Goal: Information Seeking & Learning: Learn about a topic

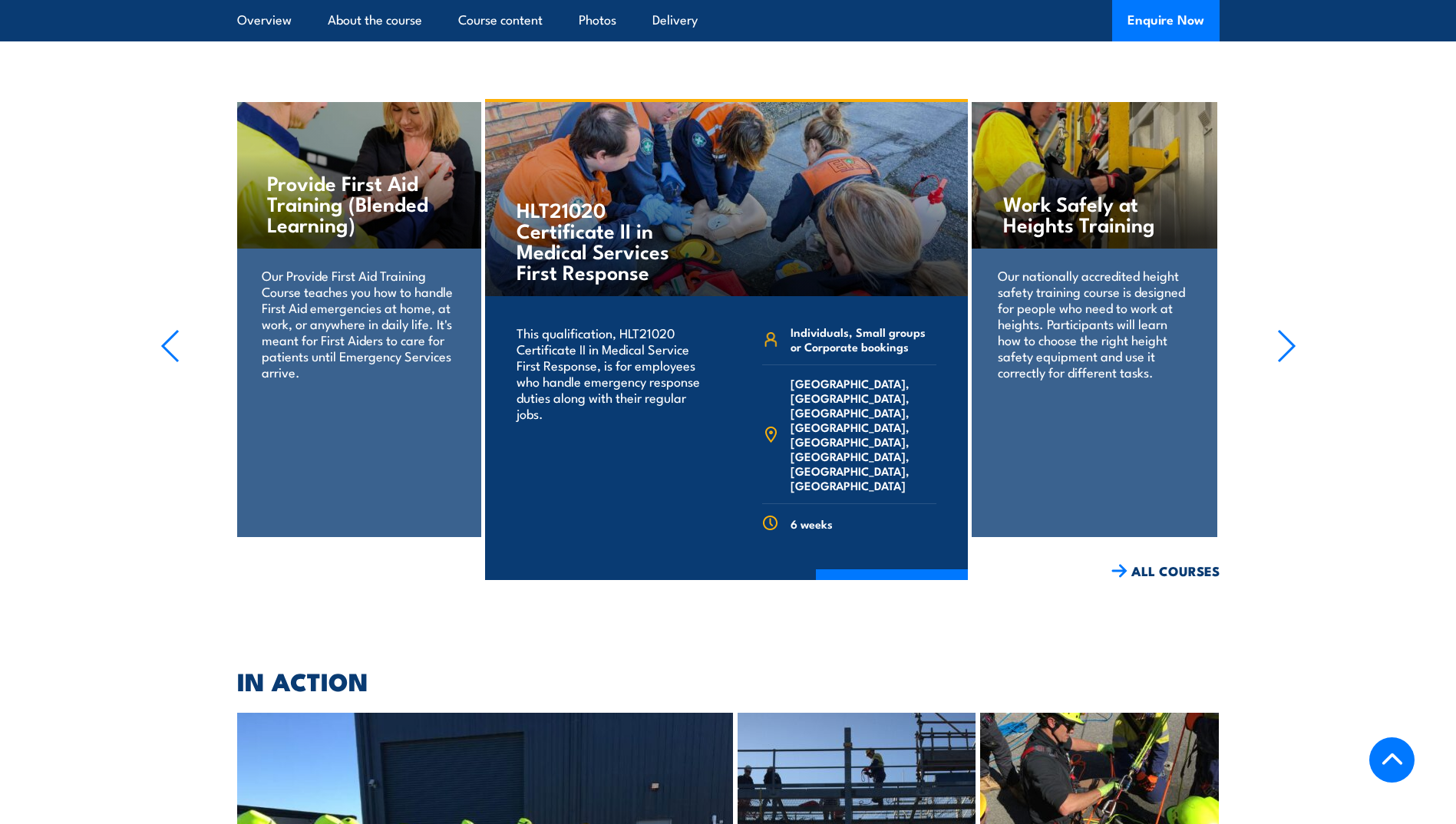
scroll to position [2168, 0]
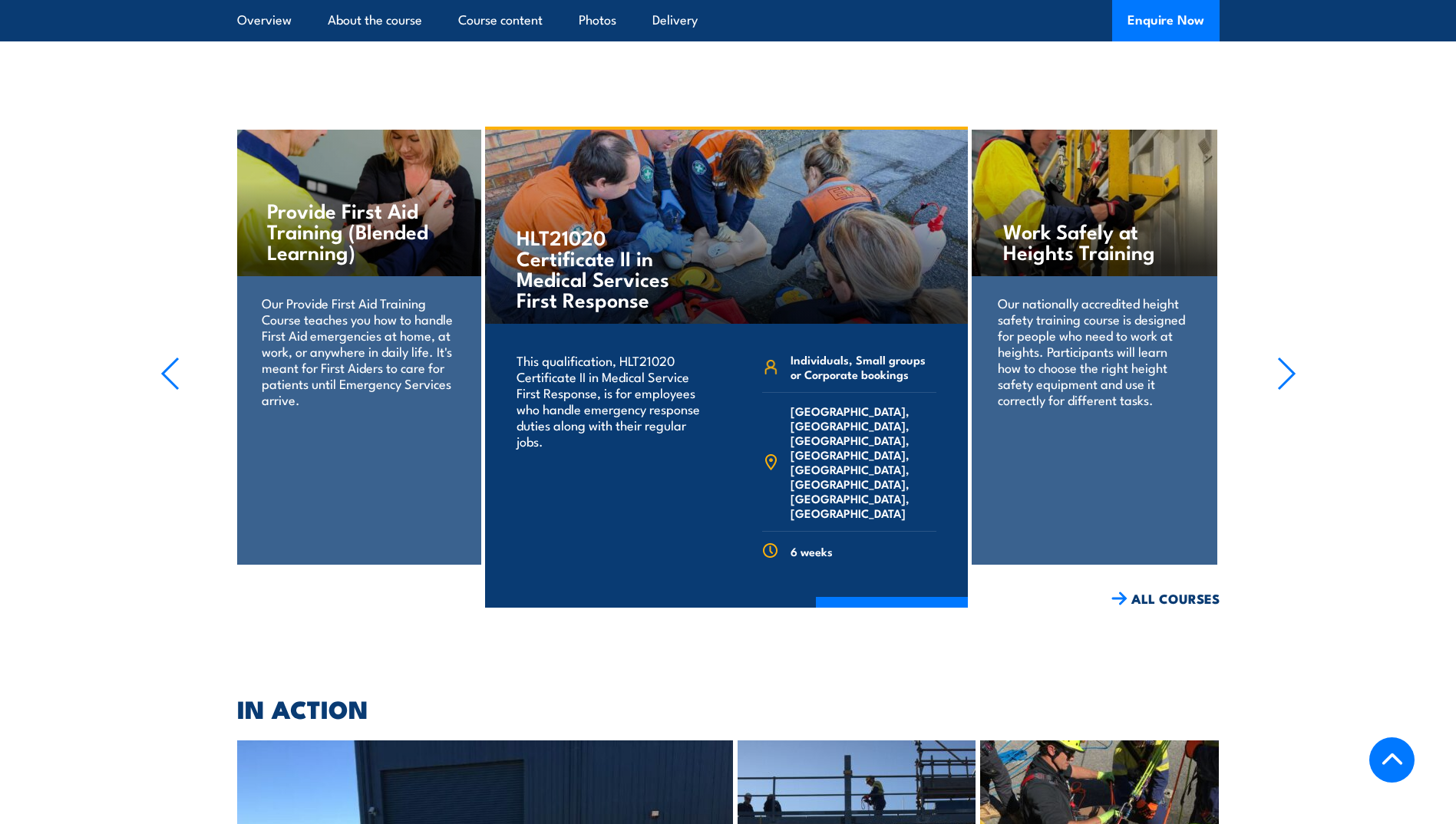
click at [1295, 357] on icon "button" at bounding box center [1287, 374] width 20 height 34
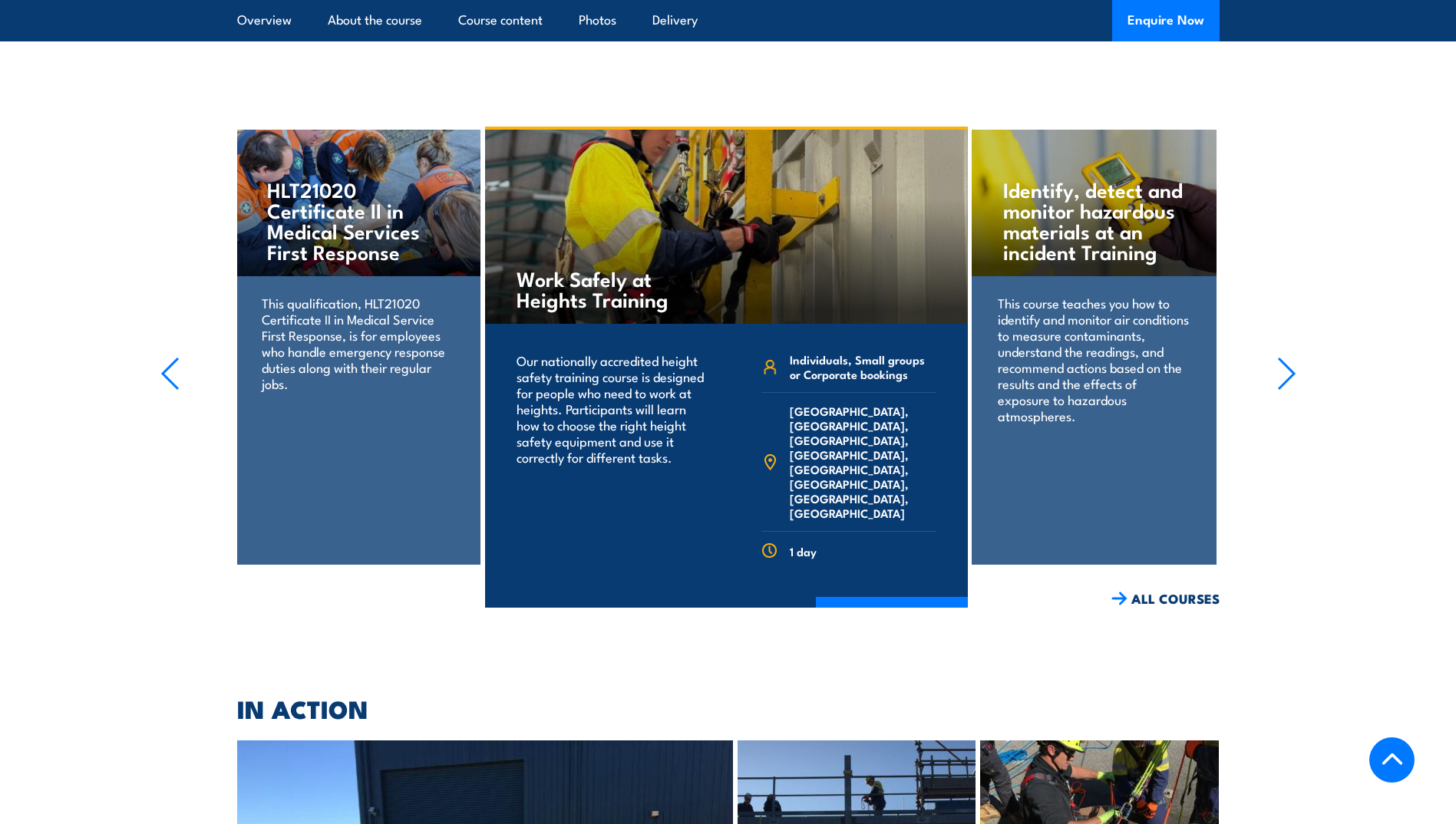
click at [1295, 357] on icon "button" at bounding box center [1287, 374] width 20 height 34
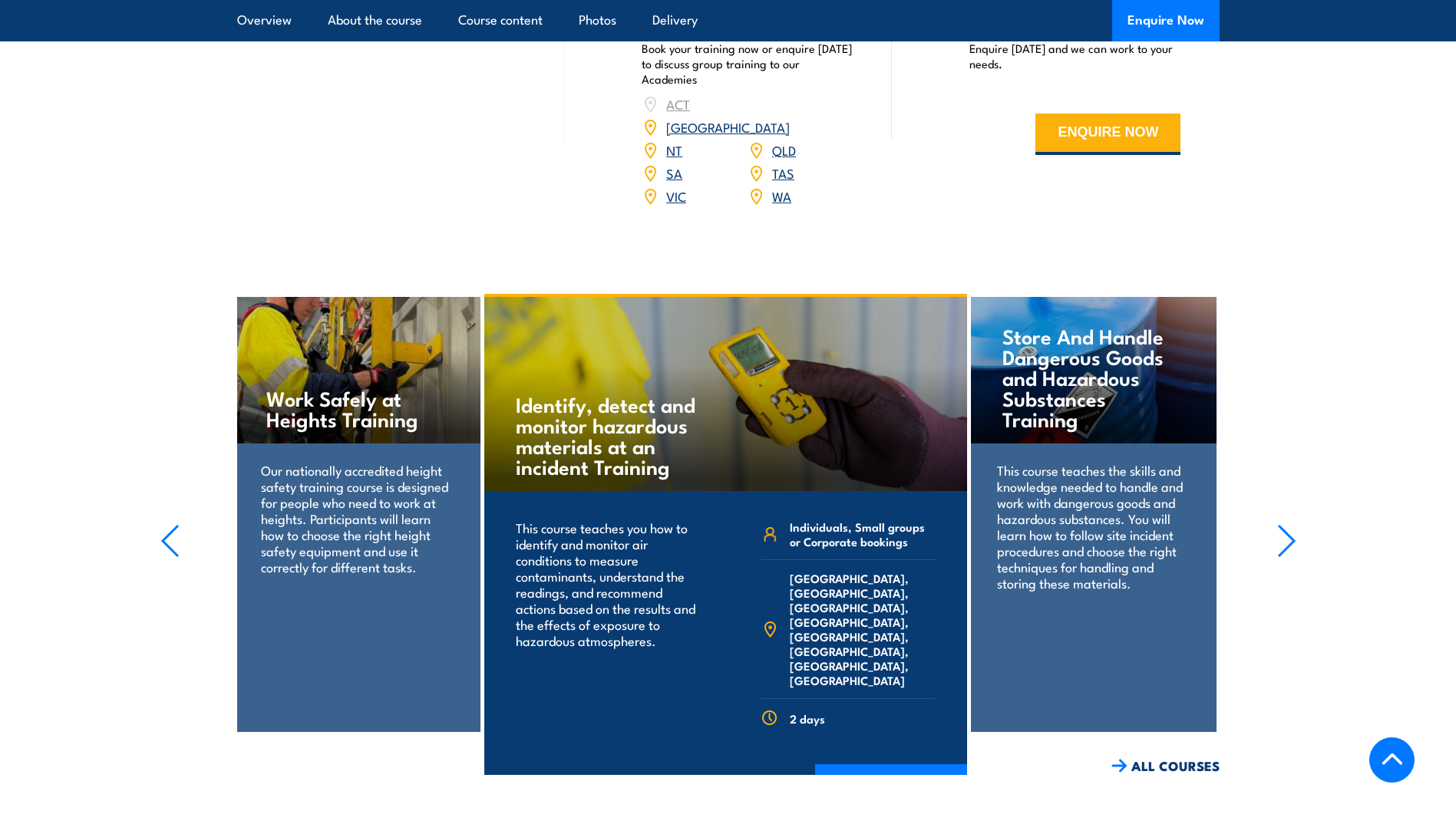
scroll to position [1996, 0]
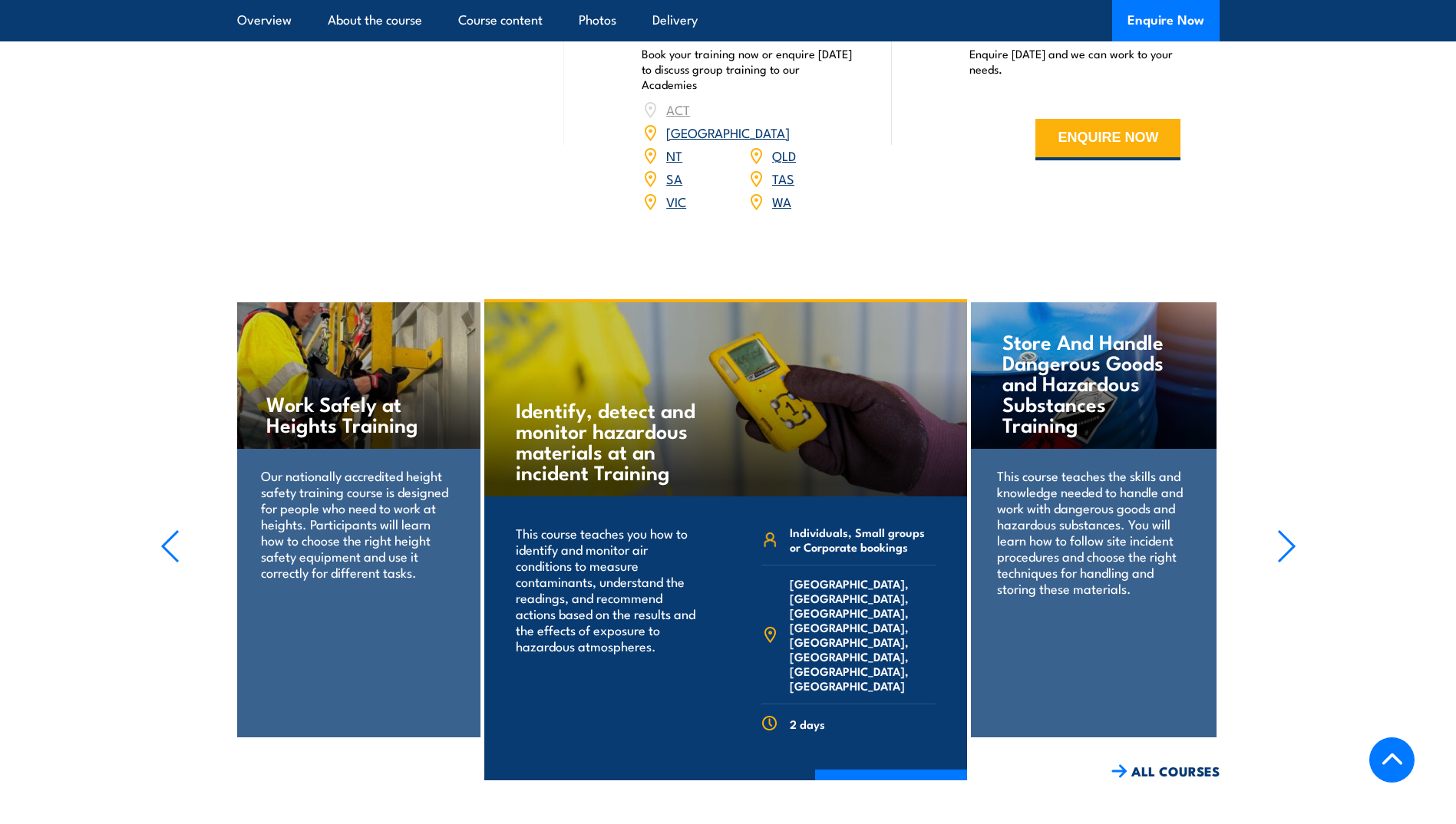
click at [1292, 530] on icon "button" at bounding box center [1287, 547] width 20 height 34
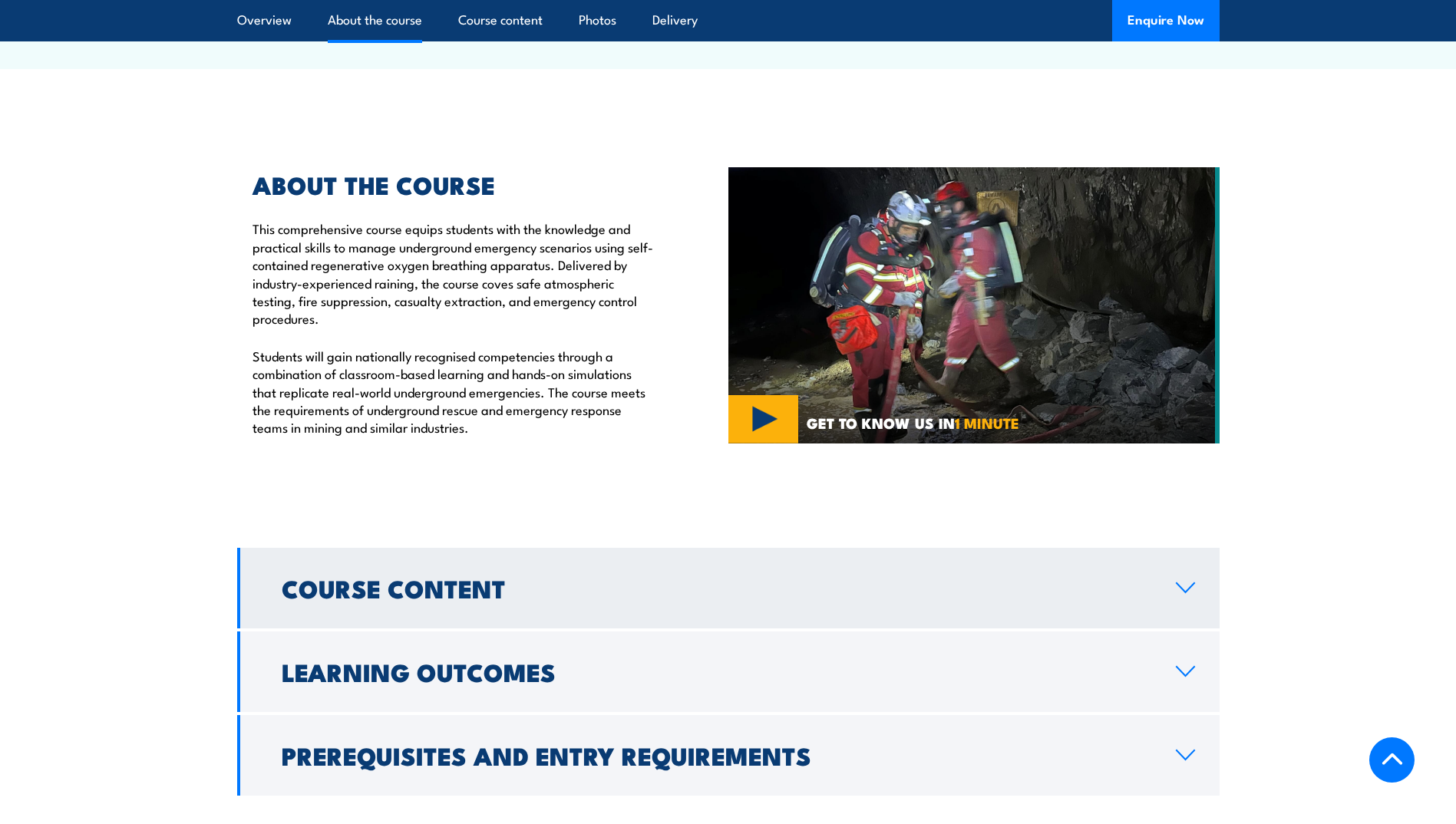
click at [1190, 548] on link "Course Content" at bounding box center [729, 589] width 983 height 80
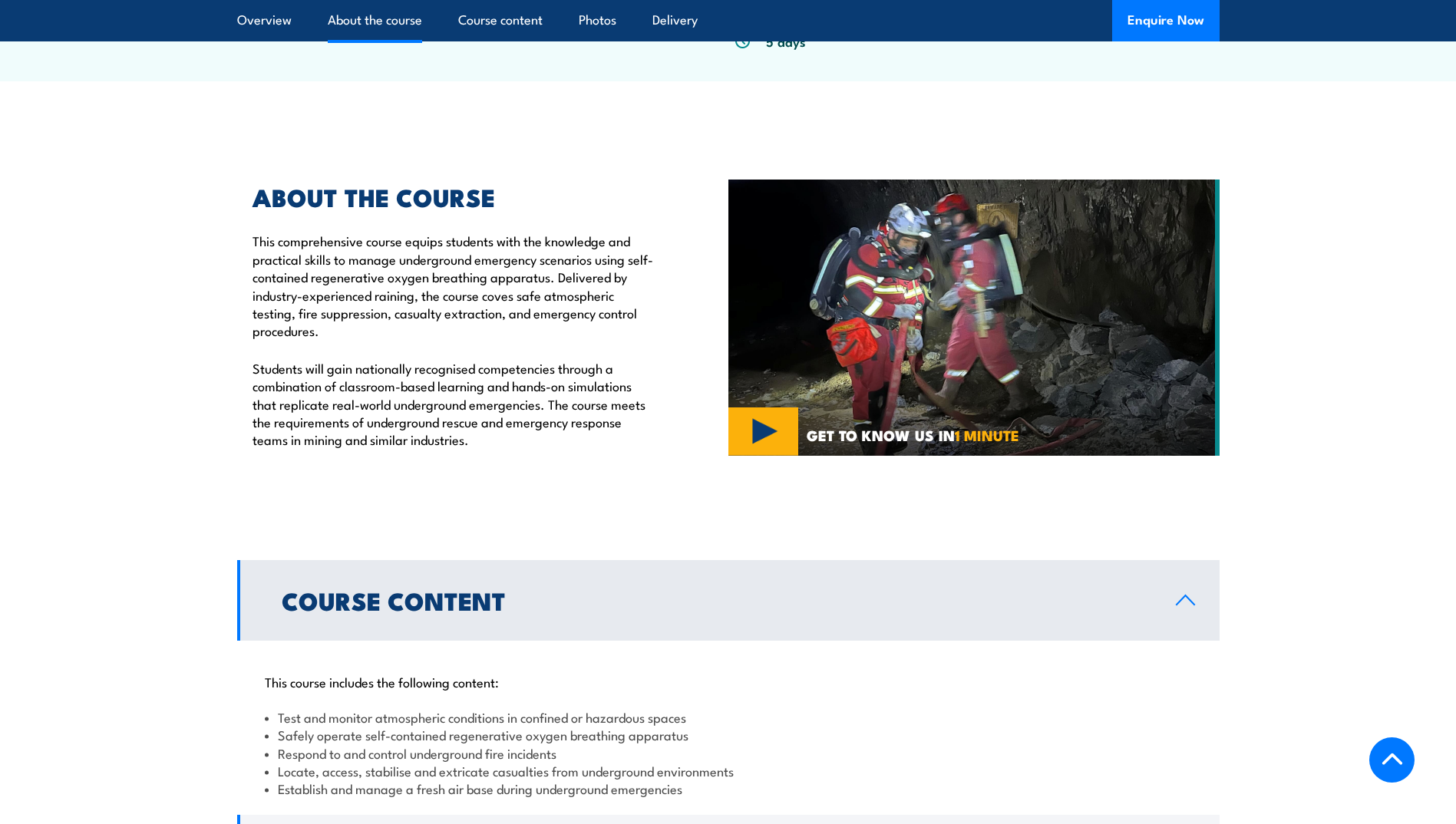
click at [1189, 561] on link "Course Content" at bounding box center [729, 601] width 983 height 80
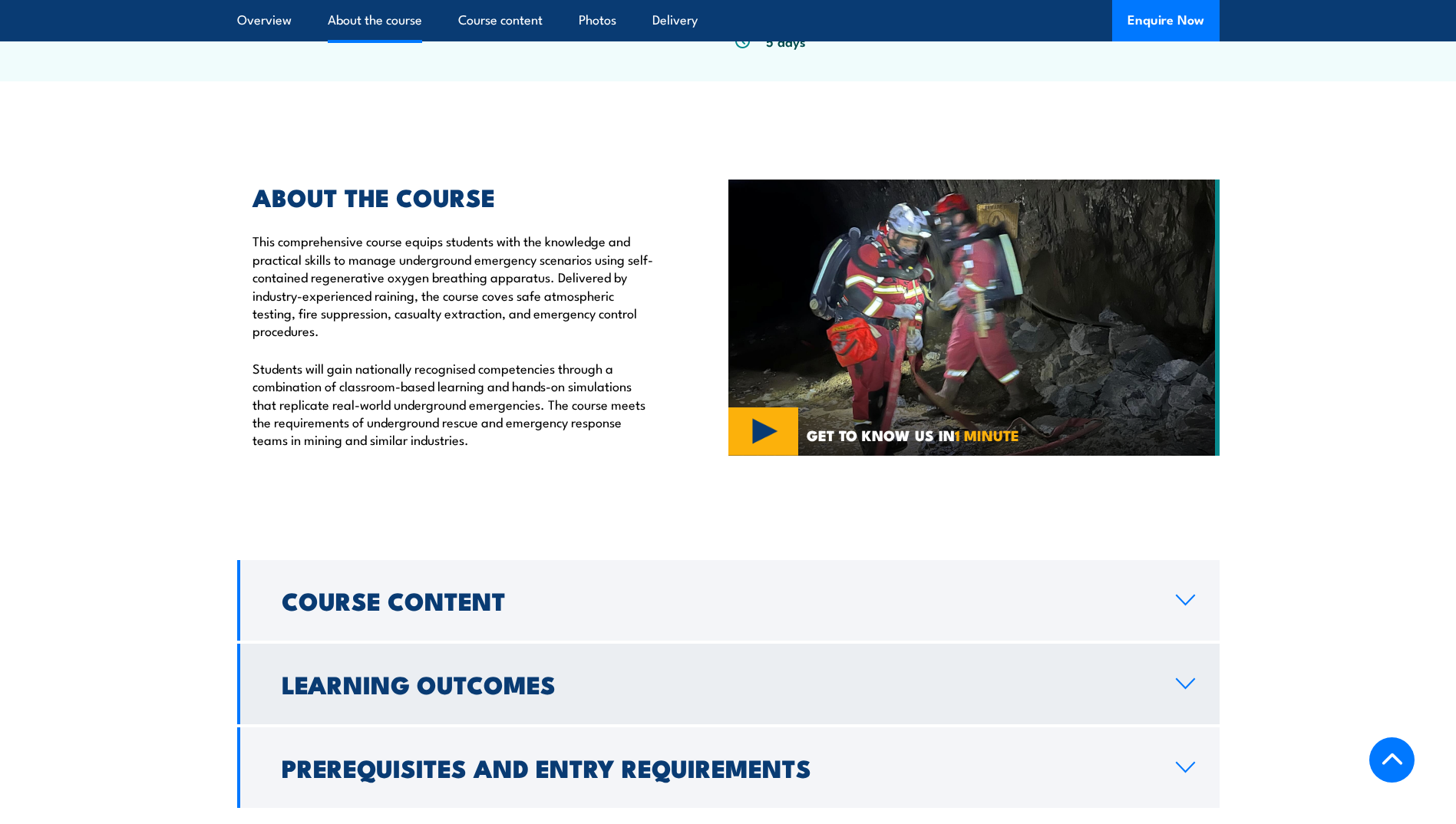
click at [1186, 644] on link "Learning Outcomes" at bounding box center [729, 684] width 983 height 80
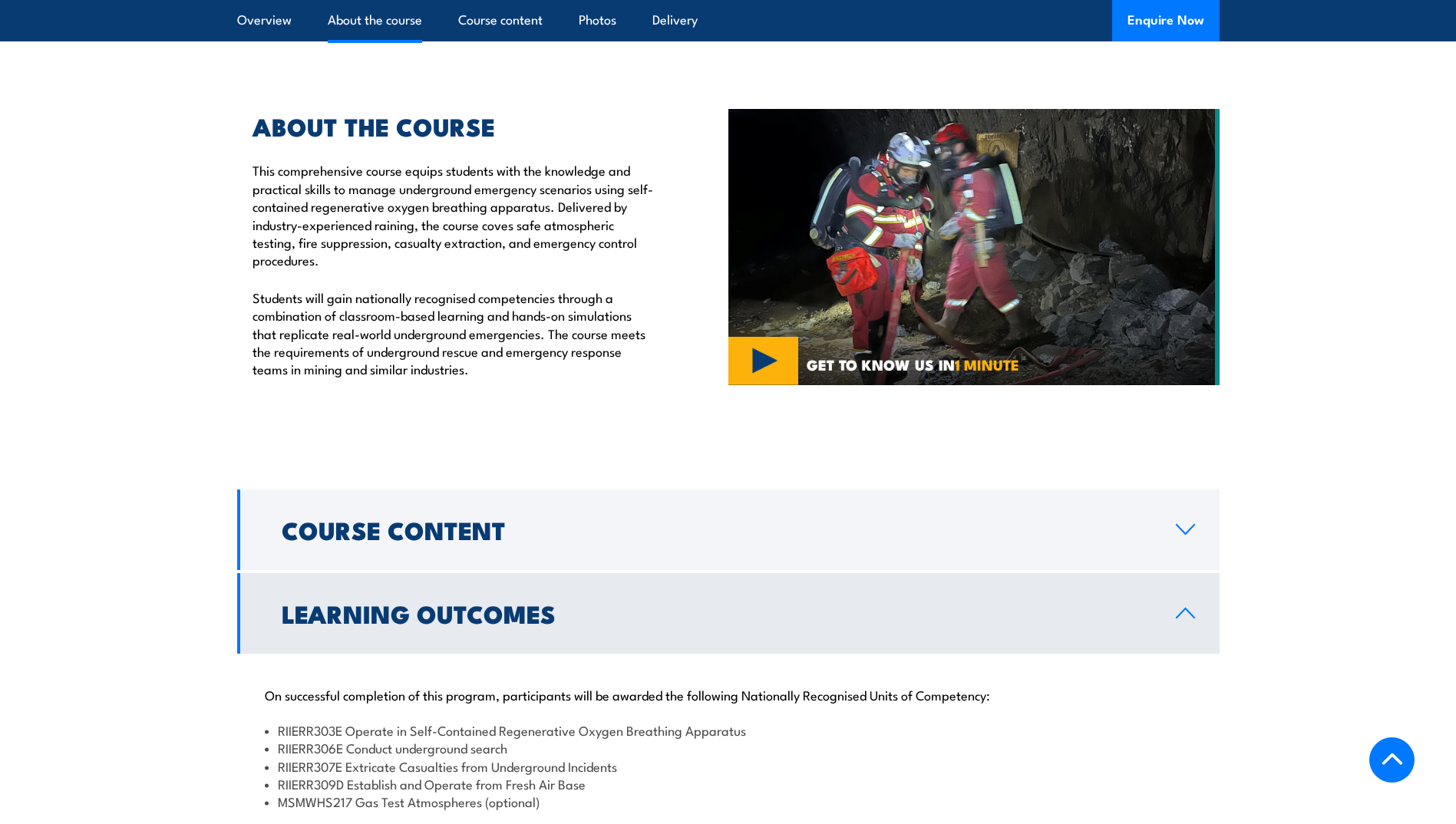
scroll to position [940, 0]
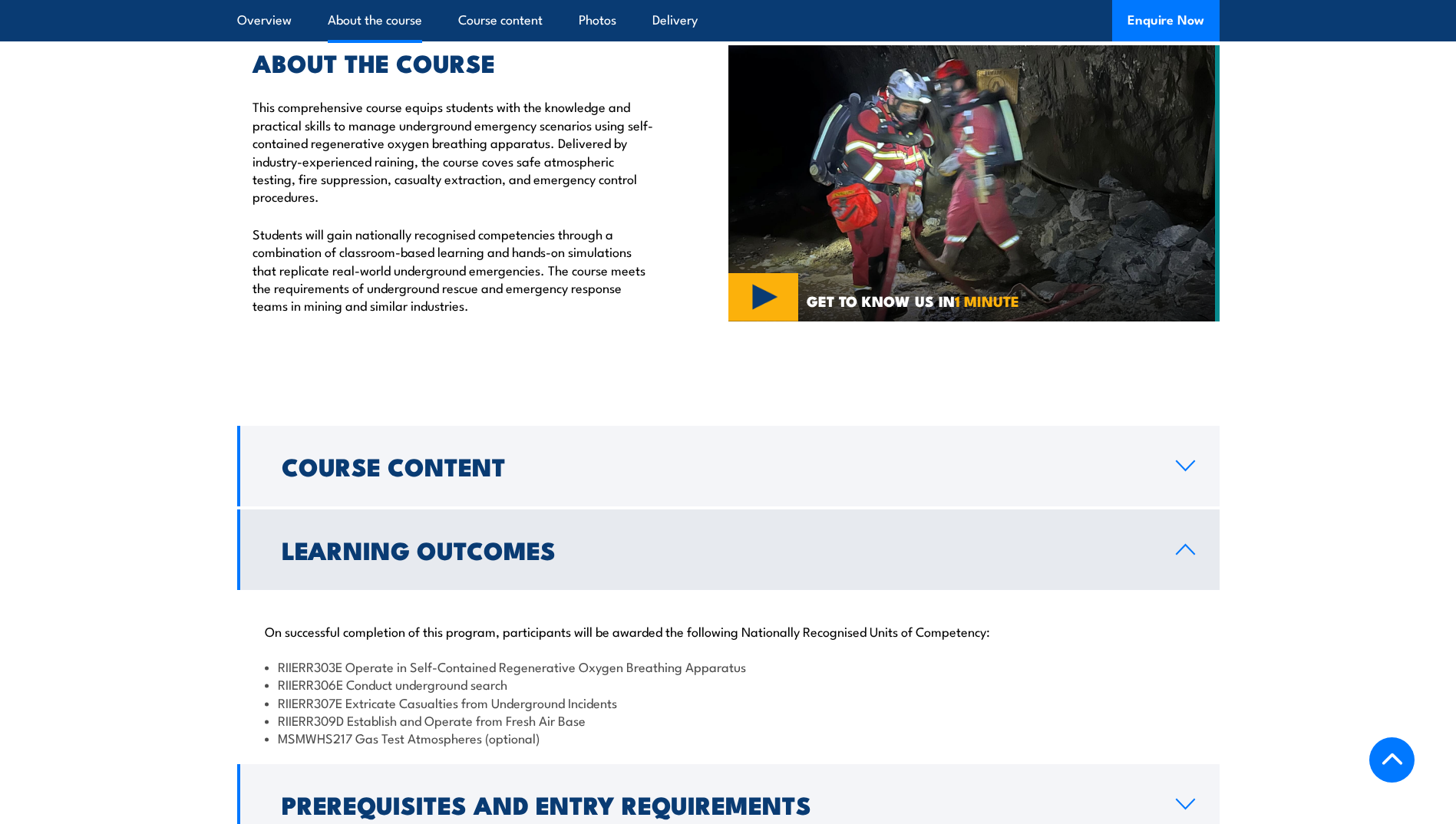
click at [1187, 509] on link "Learning Outcomes" at bounding box center [729, 549] width 983 height 80
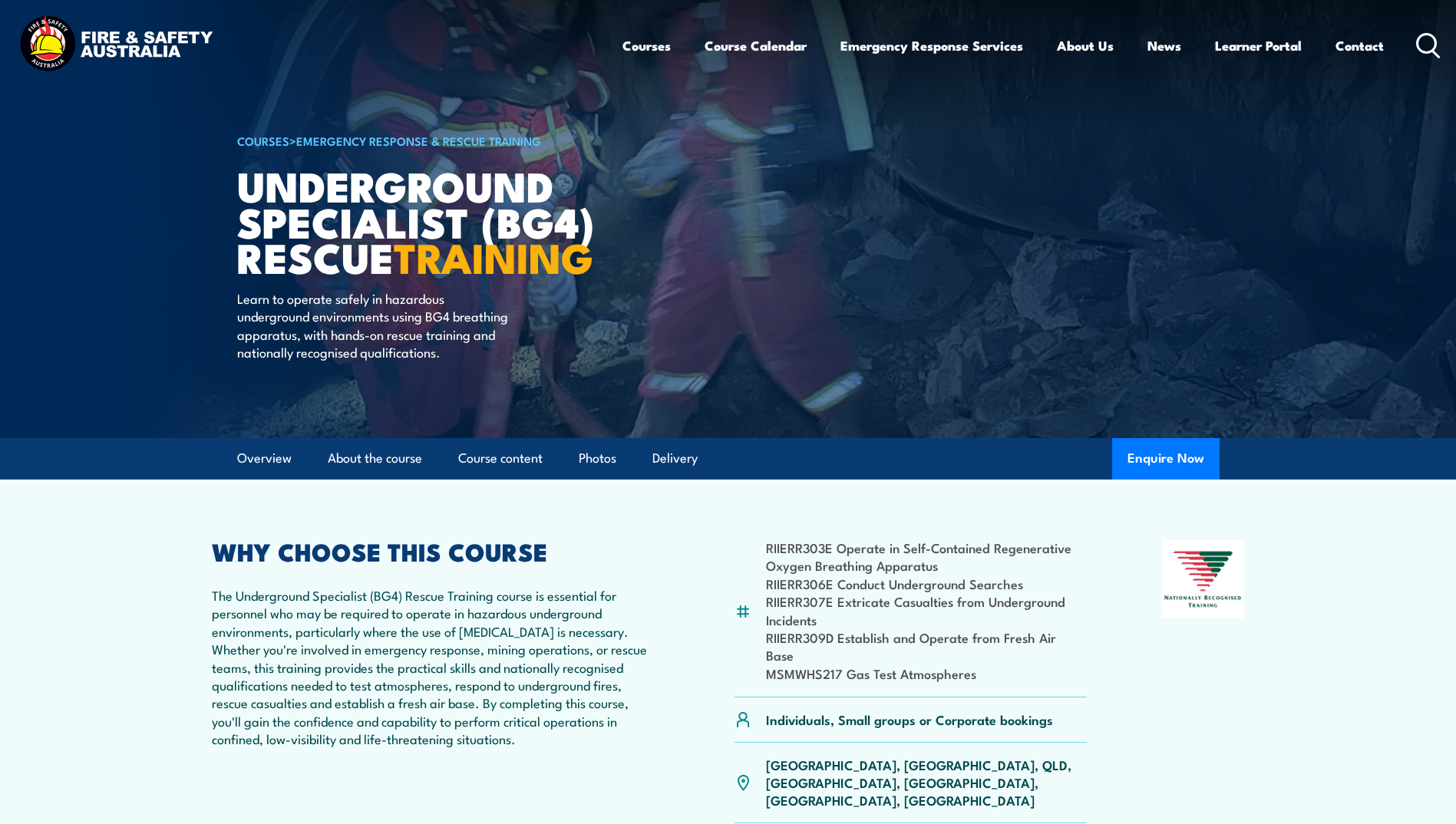
scroll to position [0, 0]
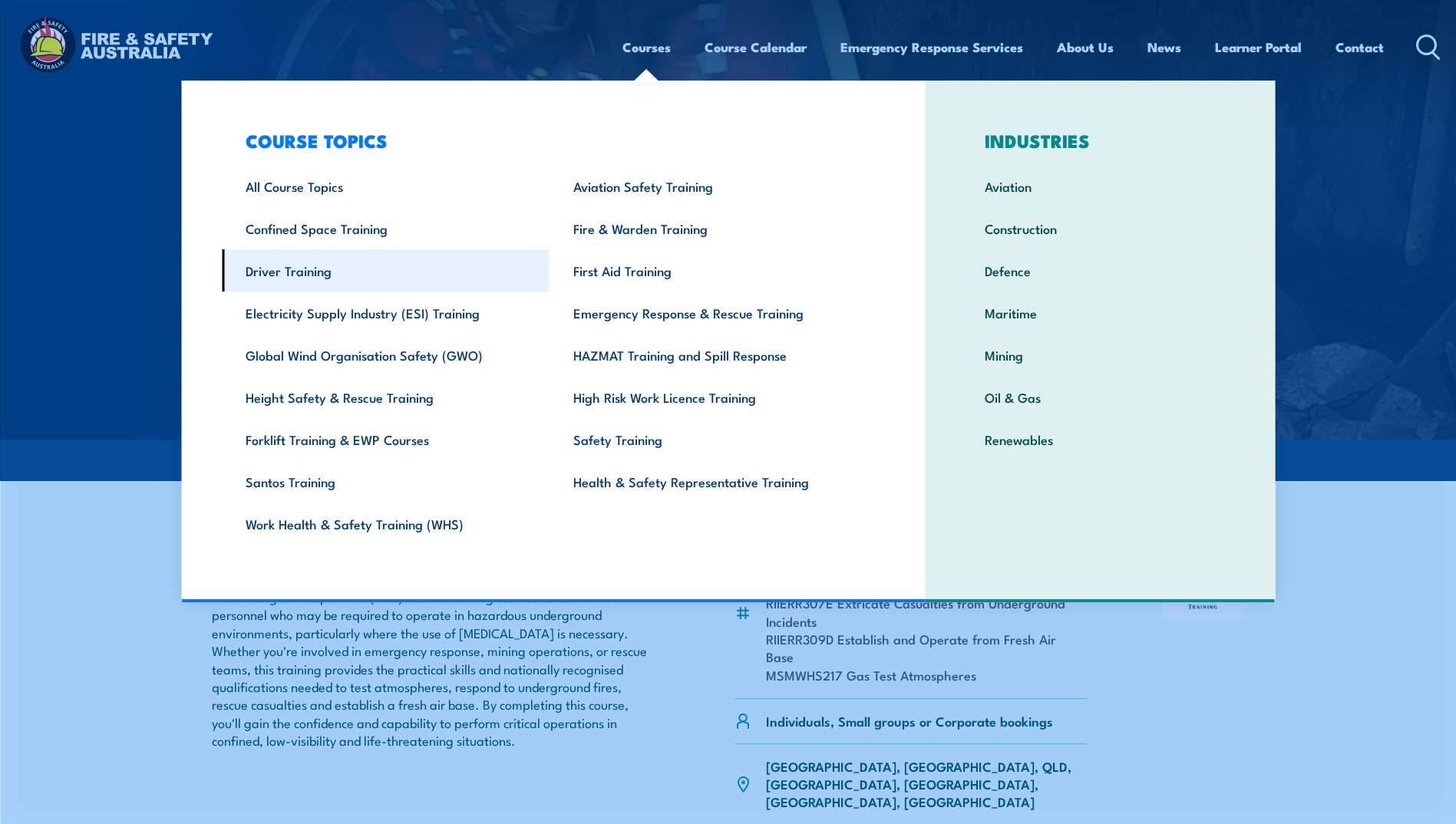
click at [297, 268] on link "Driver Training" at bounding box center [385, 270] width 328 height 42
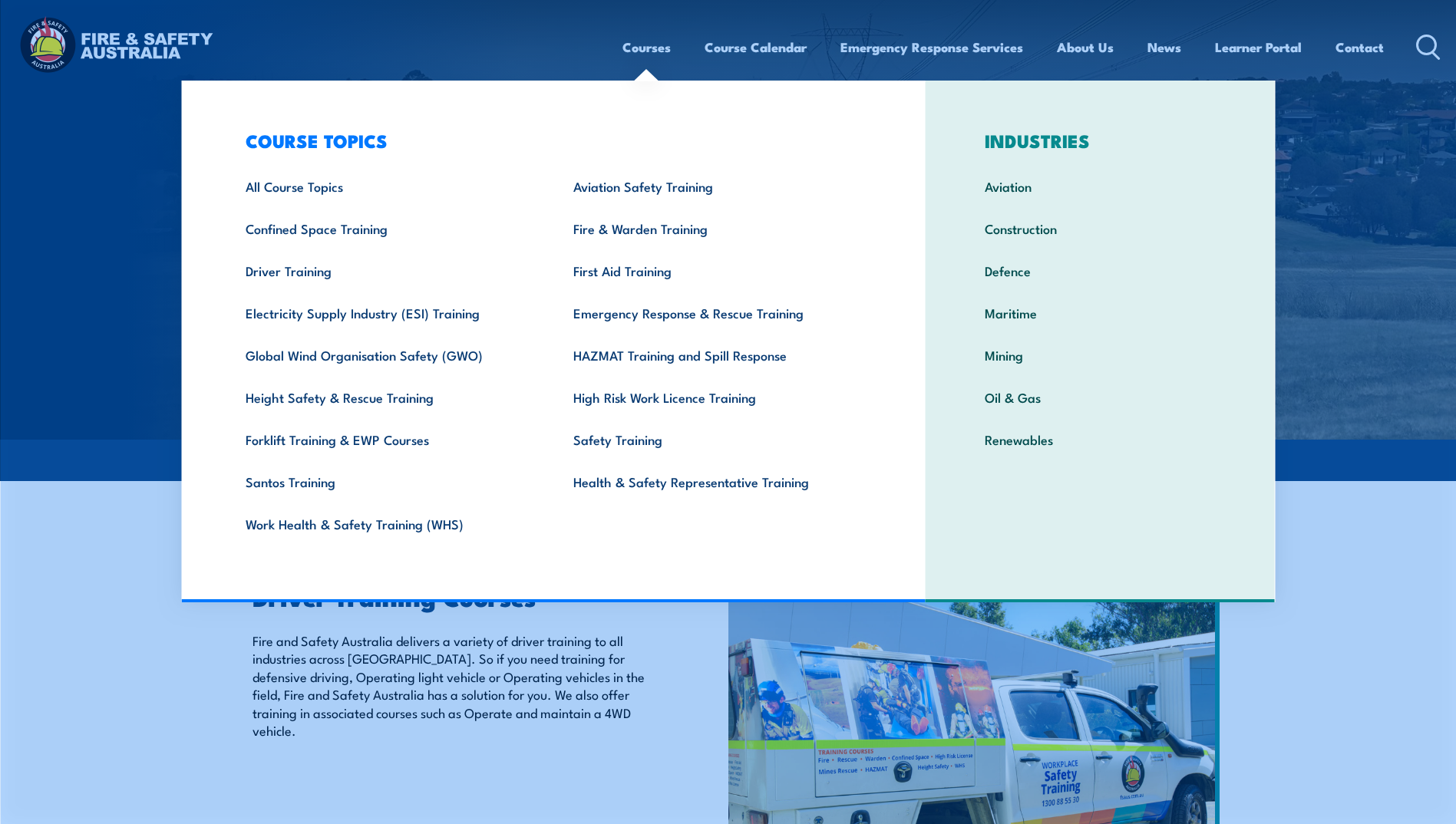
click at [644, 40] on link "Courses" at bounding box center [647, 48] width 49 height 41
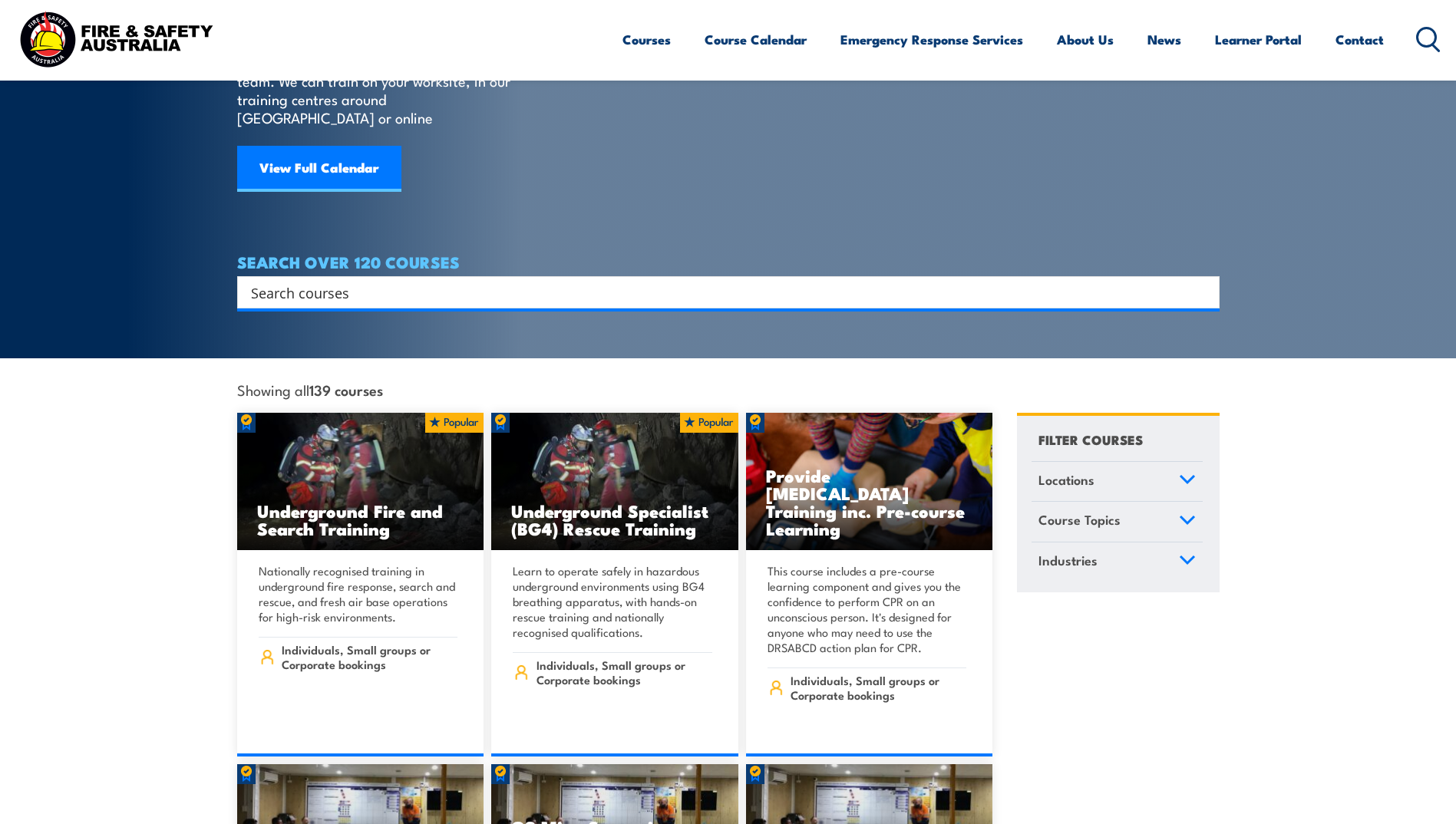
scroll to position [153, 0]
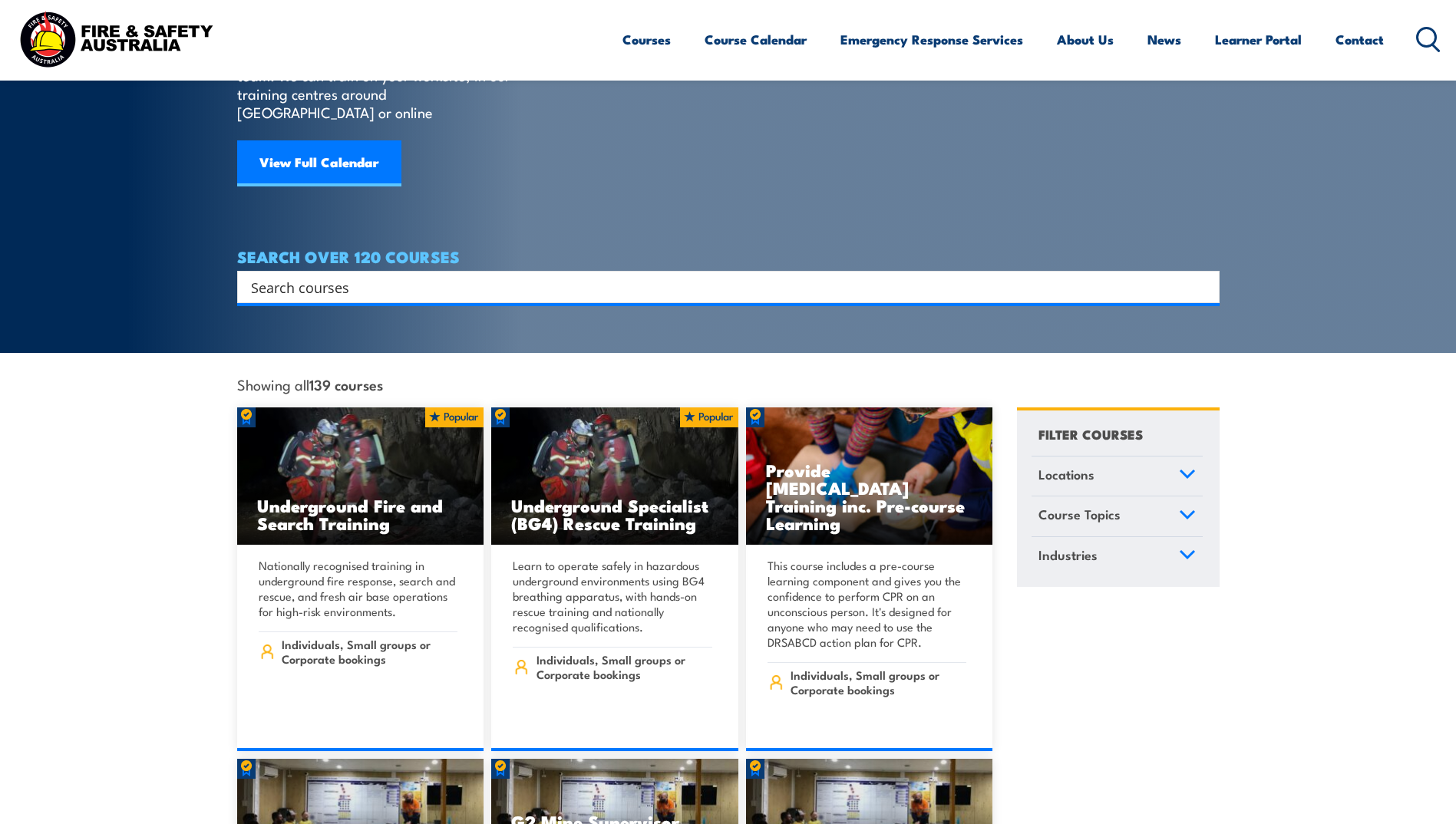
click at [1194, 469] on icon at bounding box center [1188, 475] width 17 height 11
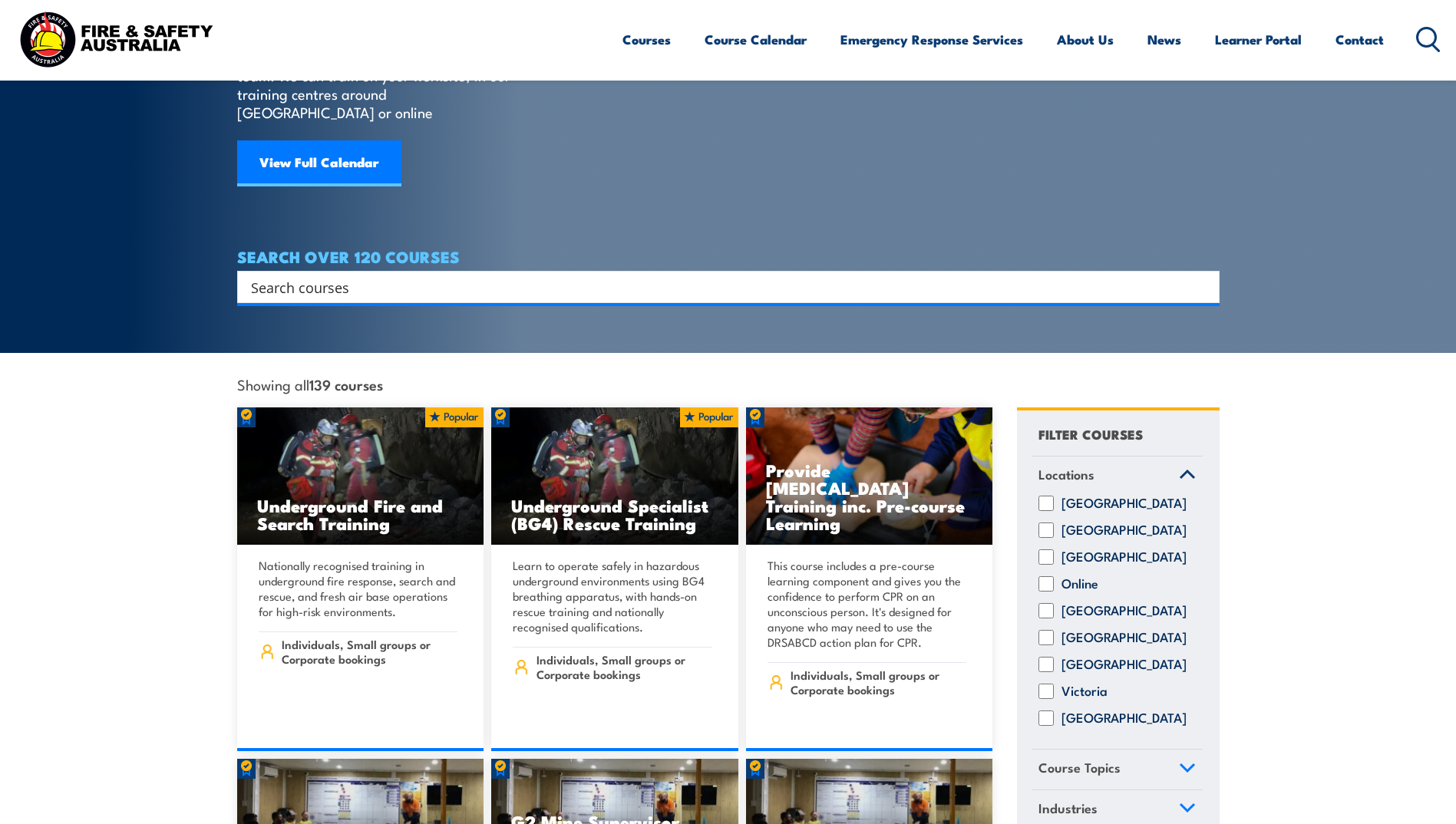
click at [1194, 469] on icon at bounding box center [1188, 475] width 17 height 11
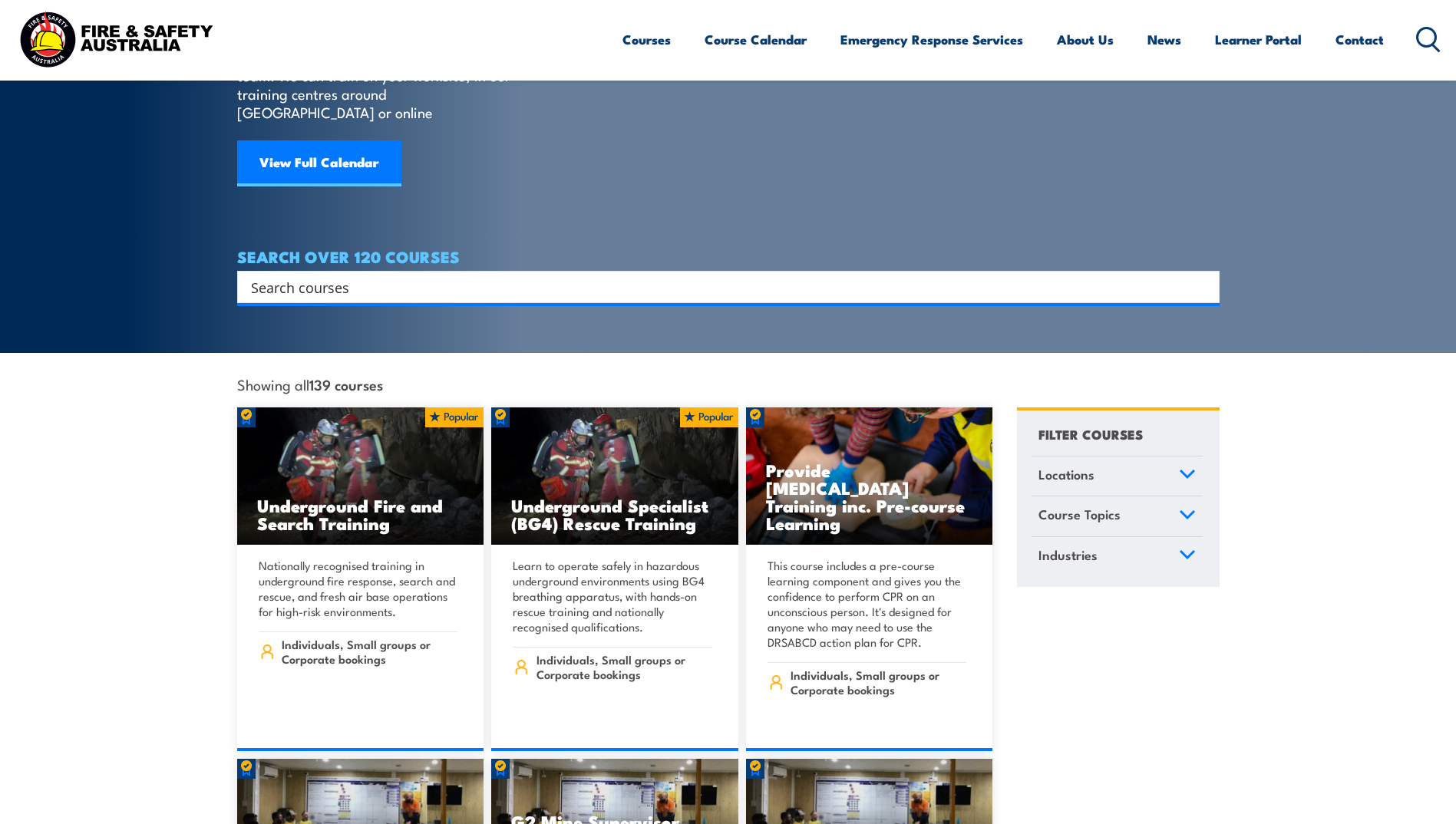
click at [1194, 469] on icon at bounding box center [1188, 475] width 17 height 11
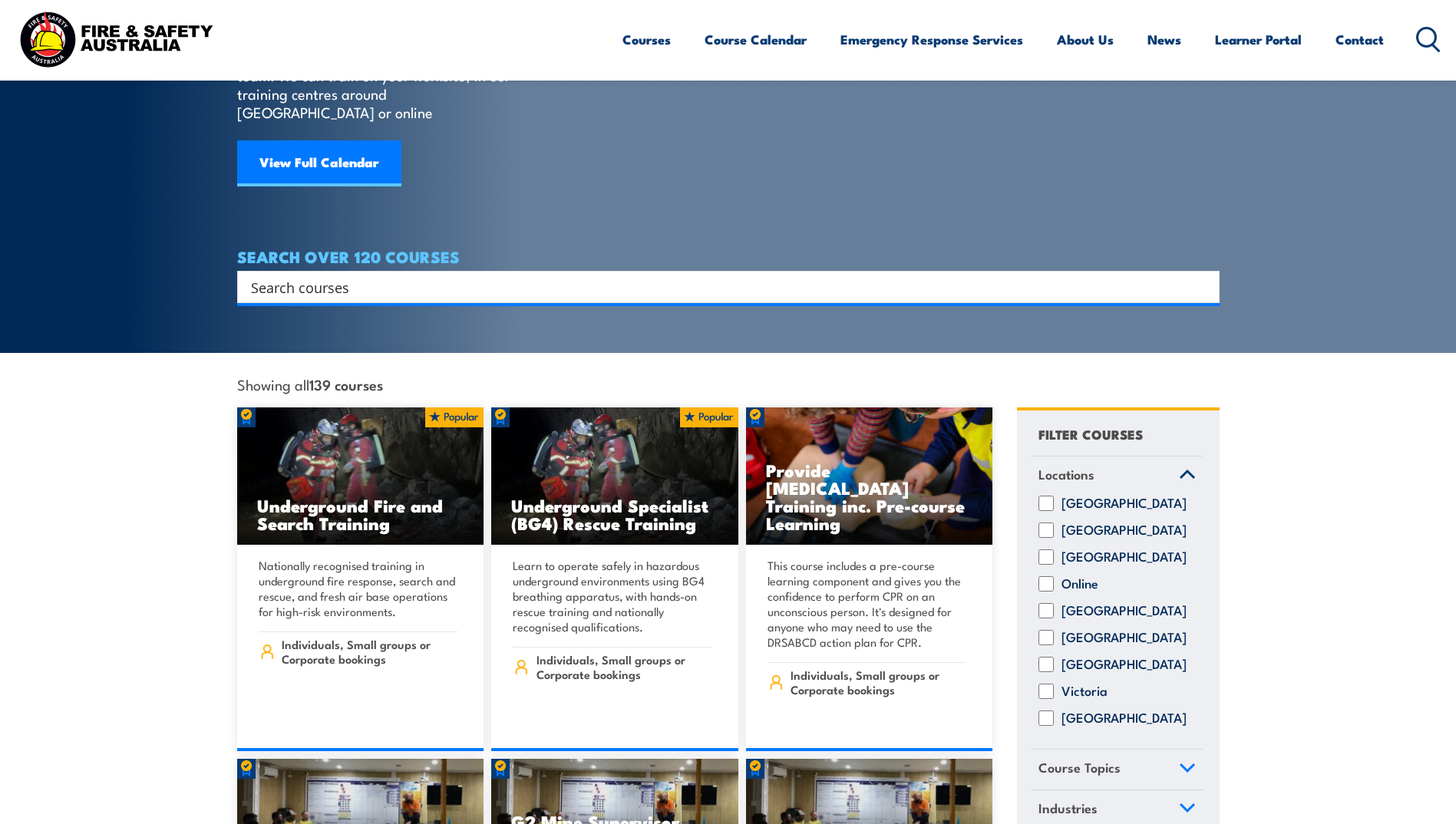
click at [1194, 469] on icon at bounding box center [1188, 475] width 17 height 11
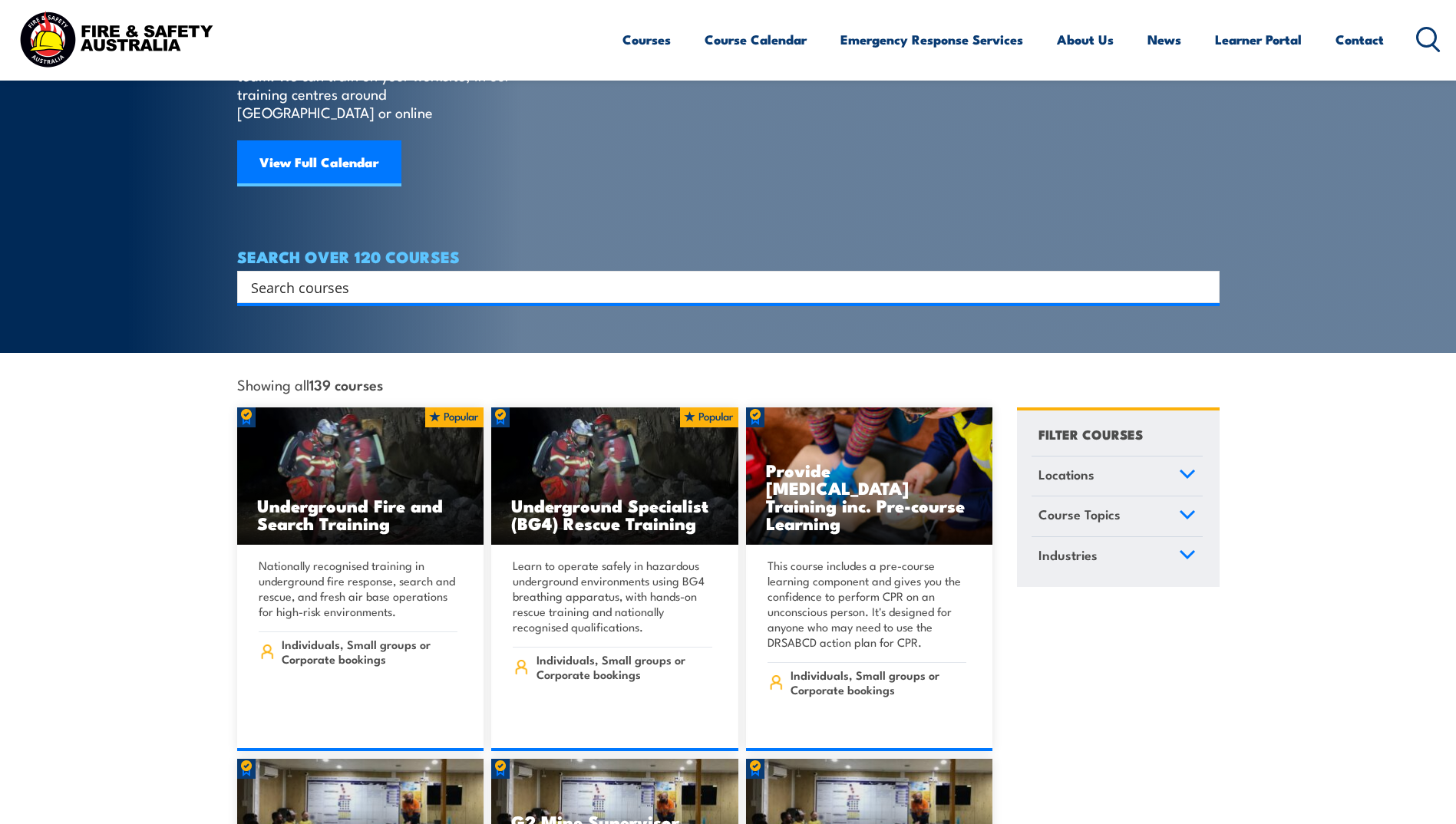
click at [1200, 498] on link "Course Topics" at bounding box center [1117, 517] width 171 height 40
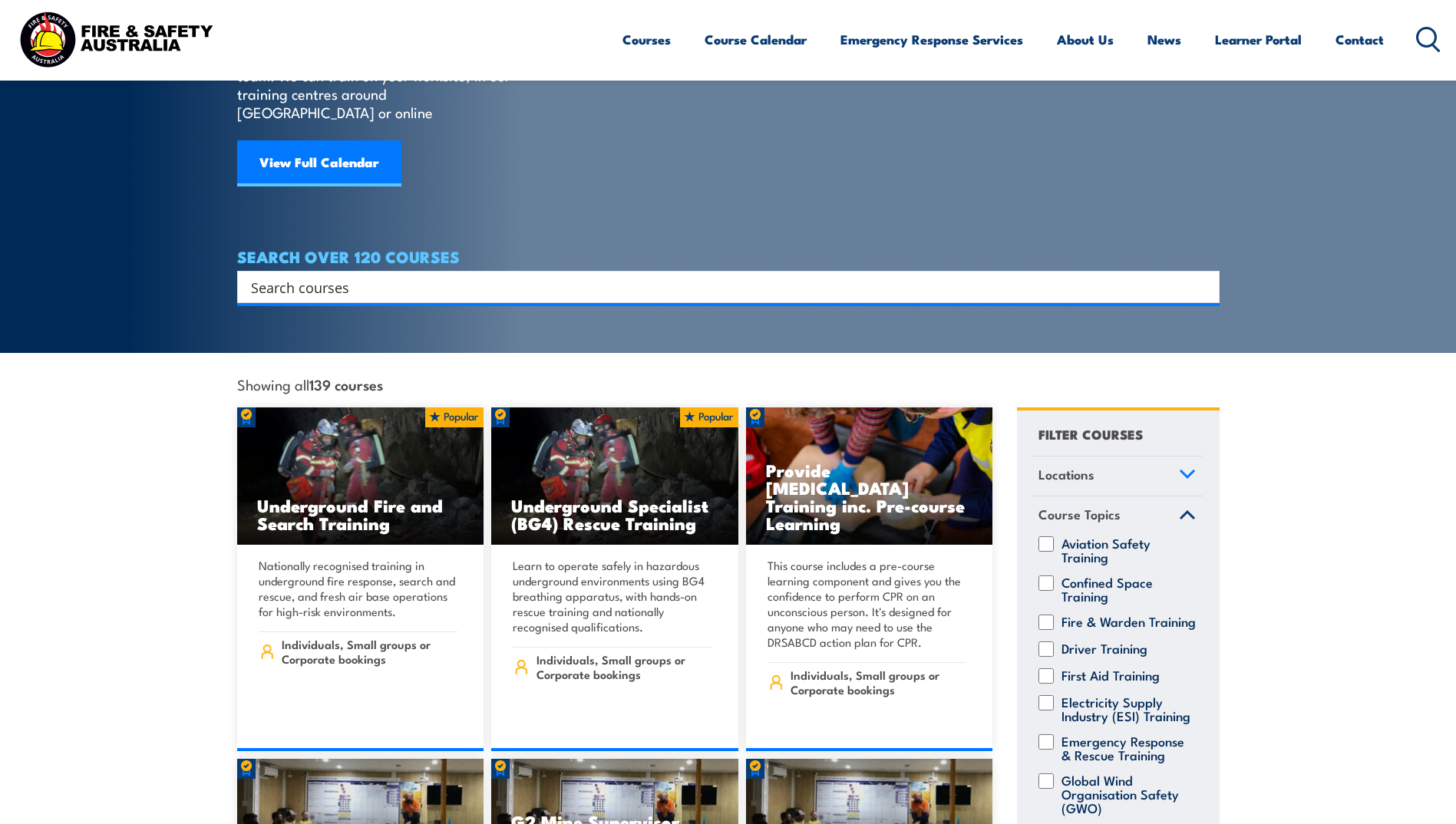
click at [1189, 497] on link "Course Topics" at bounding box center [1117, 517] width 171 height 40
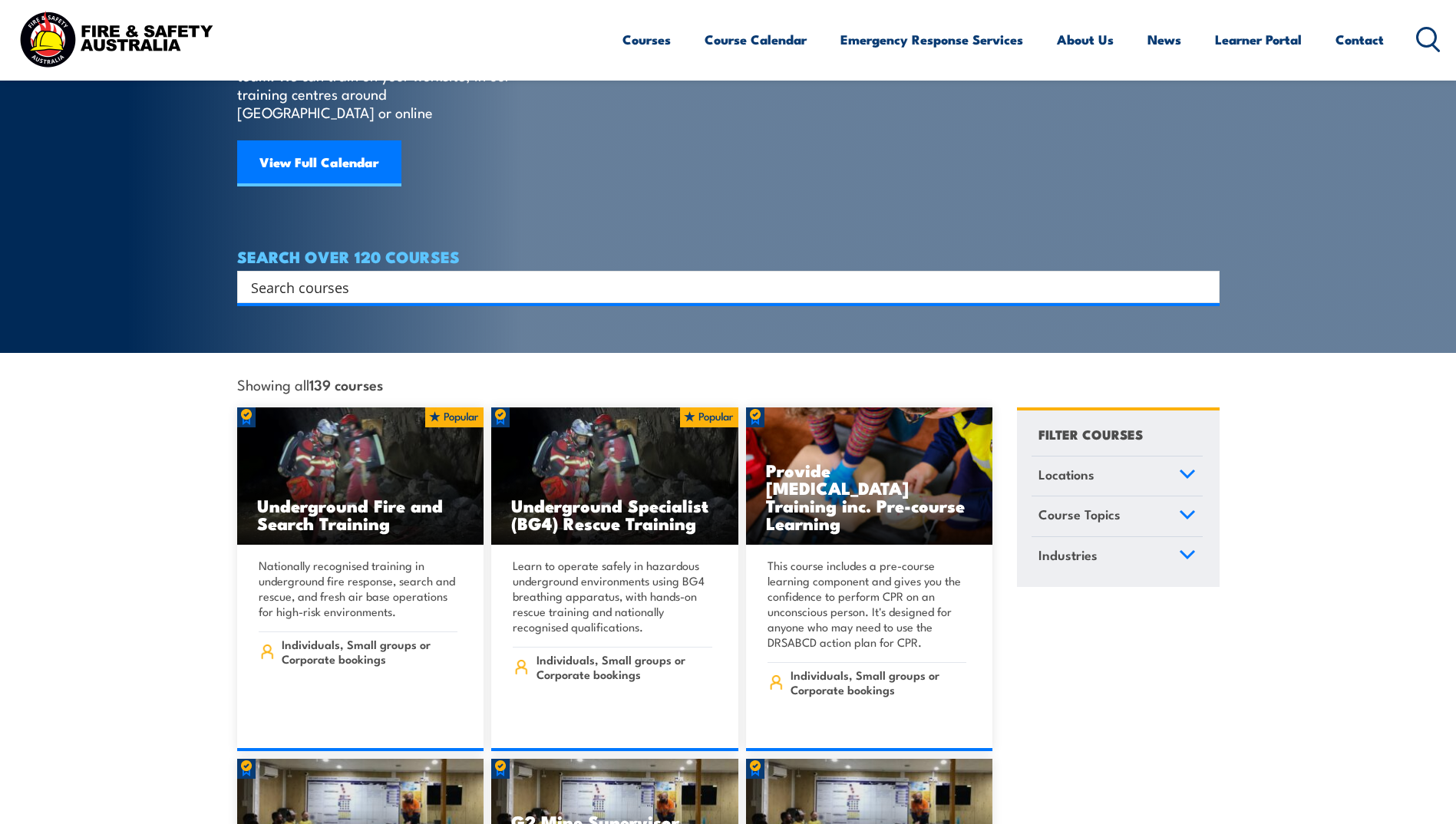
click at [1179, 544] on link "Industries" at bounding box center [1117, 557] width 171 height 40
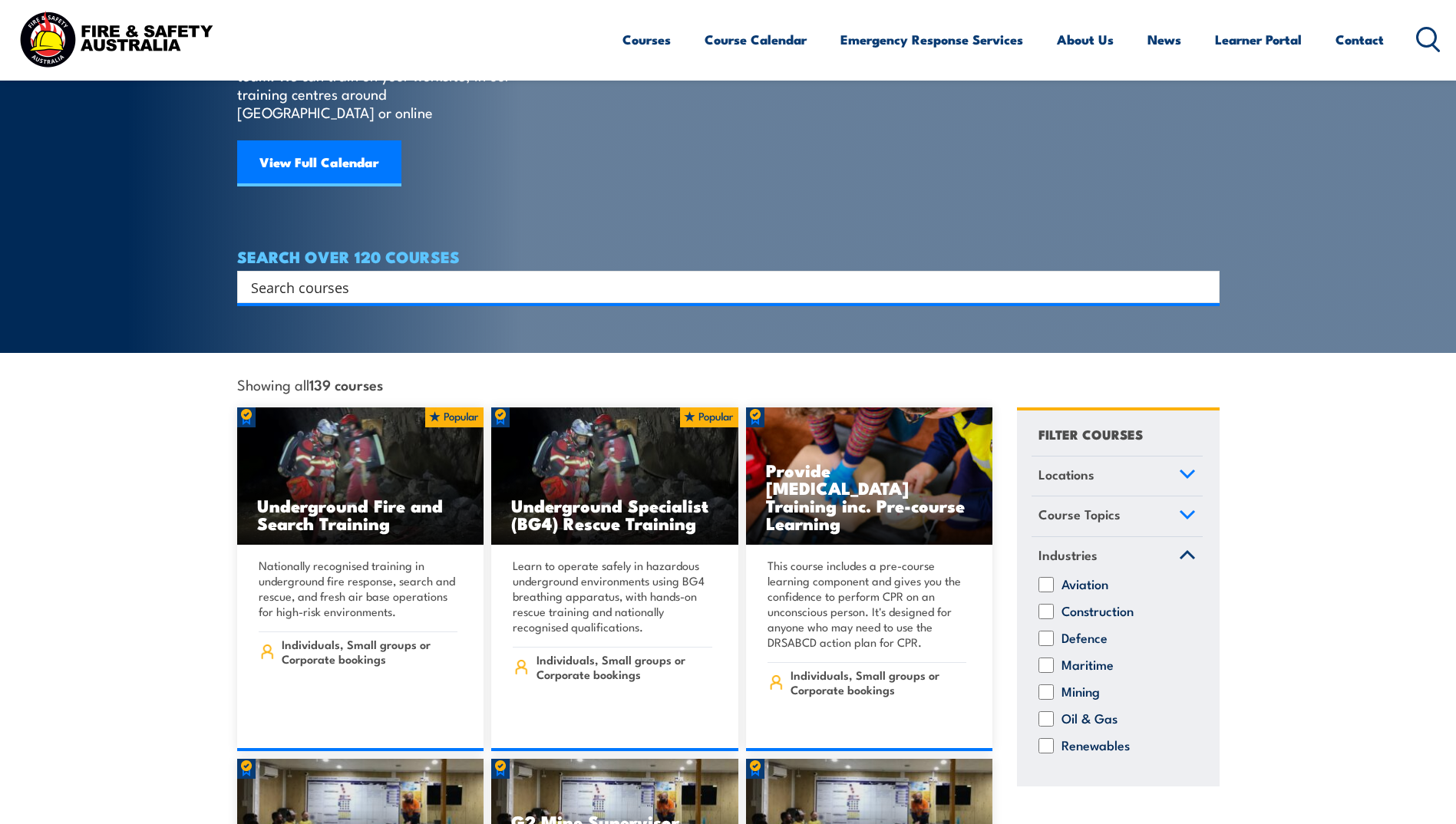
click at [1181, 552] on icon at bounding box center [1187, 555] width 14 height 7
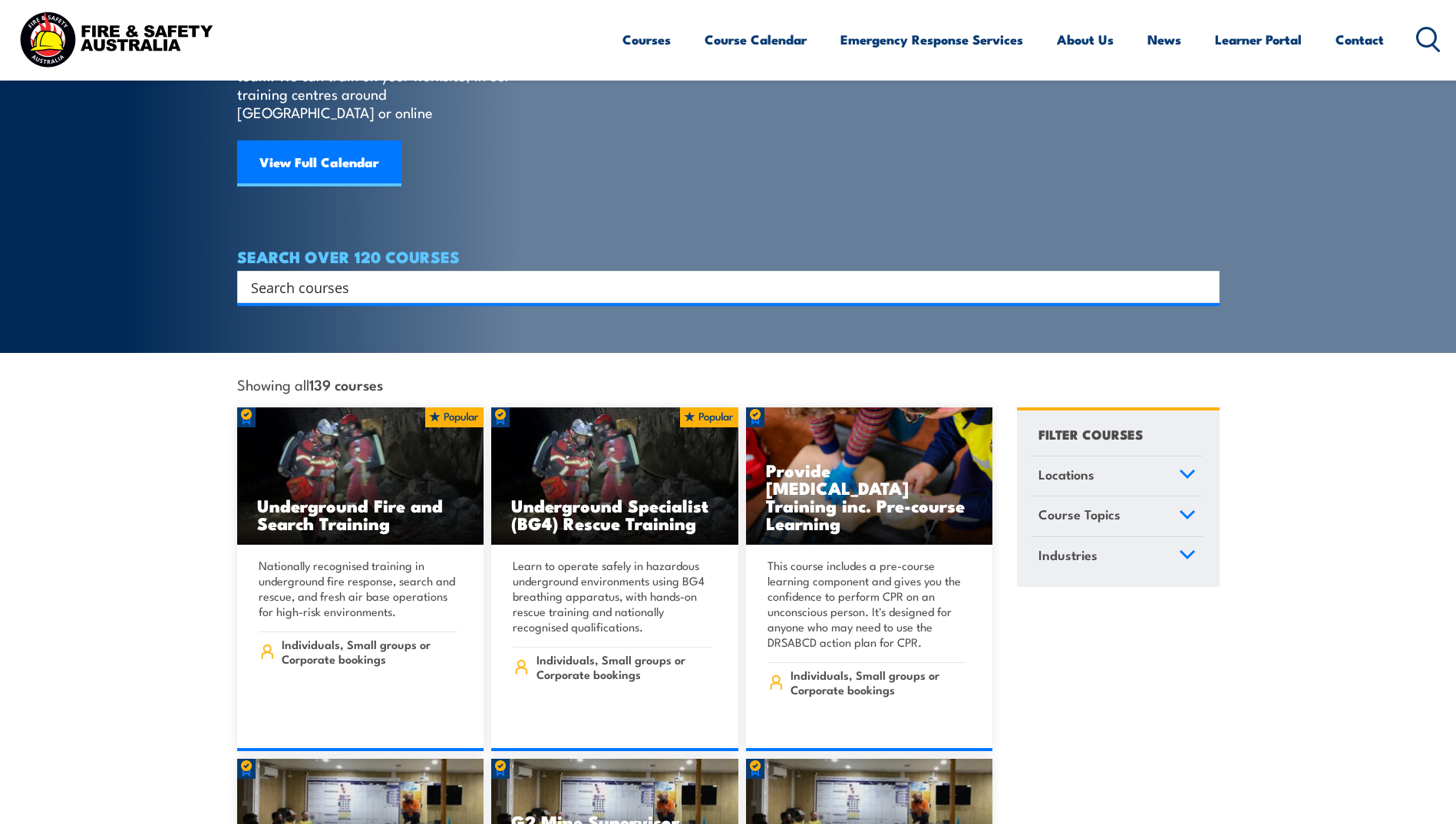
click at [1181, 457] on link "Locations" at bounding box center [1117, 476] width 171 height 40
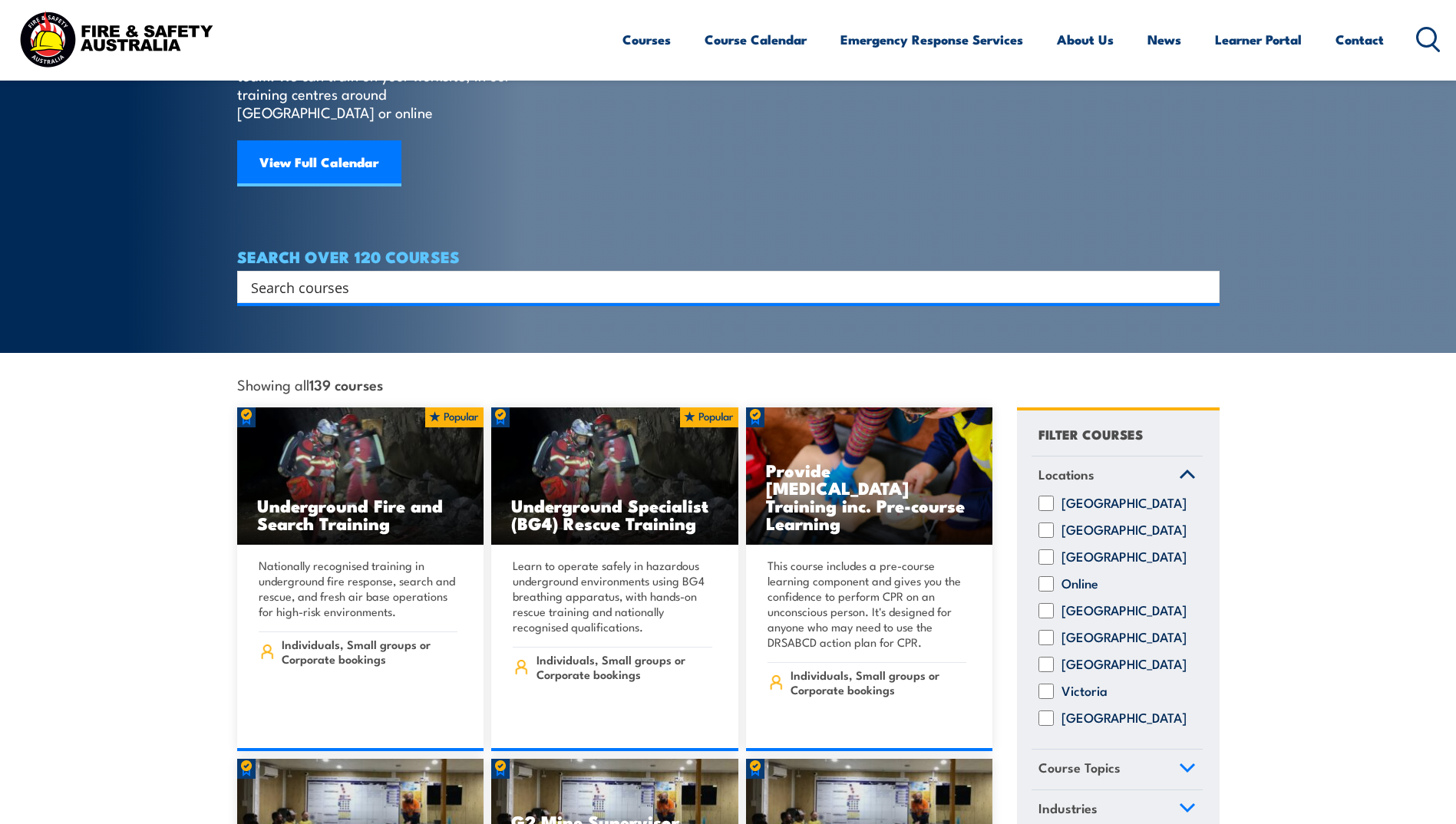
click at [1181, 457] on link "Locations" at bounding box center [1117, 476] width 171 height 40
